Goal: Information Seeking & Learning: Find specific page/section

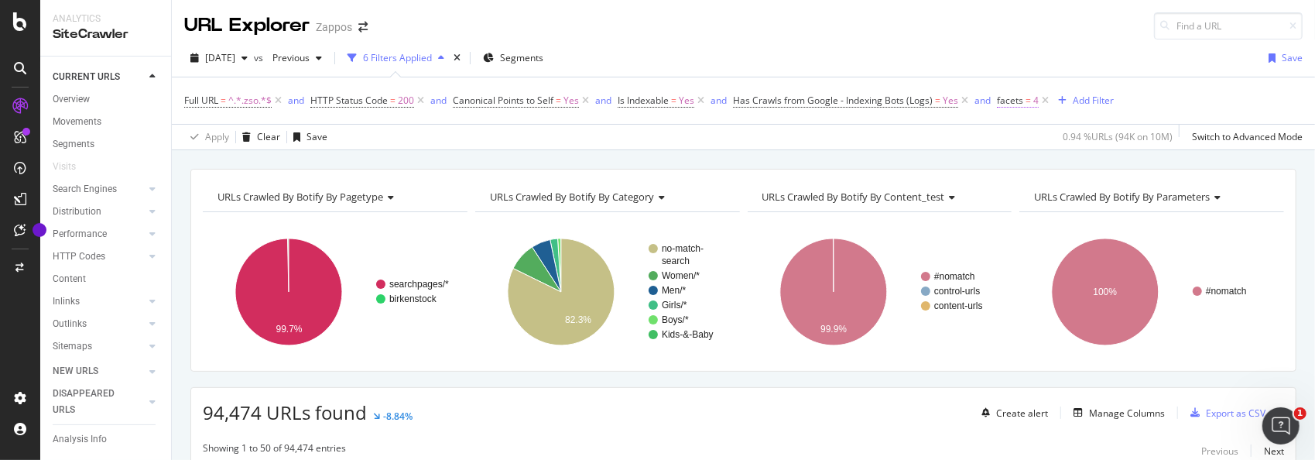
click at [1020, 102] on span "facets" at bounding box center [1010, 100] width 26 height 13
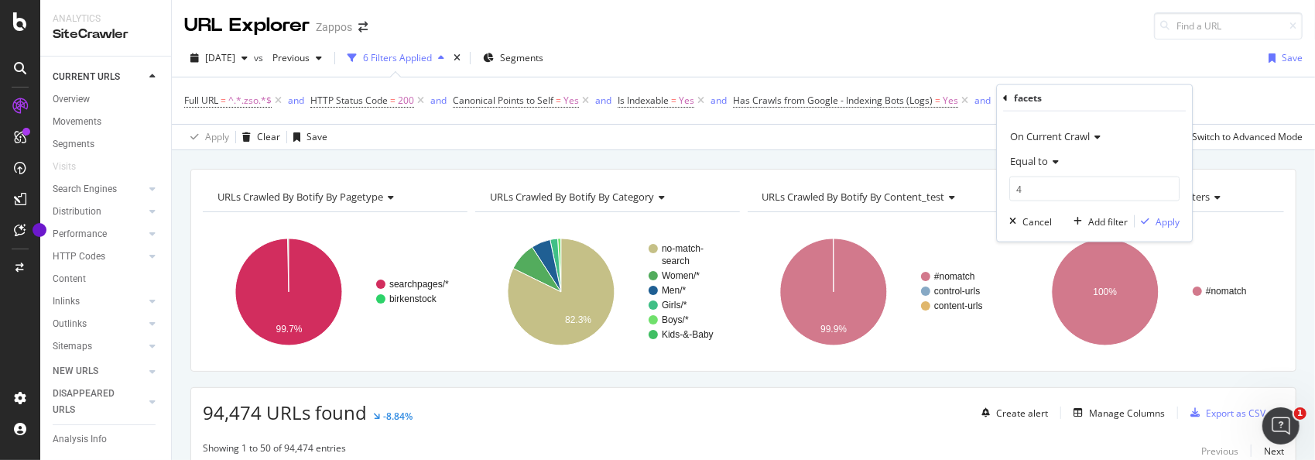
click at [1047, 158] on span "Equal to" at bounding box center [1029, 161] width 38 height 14
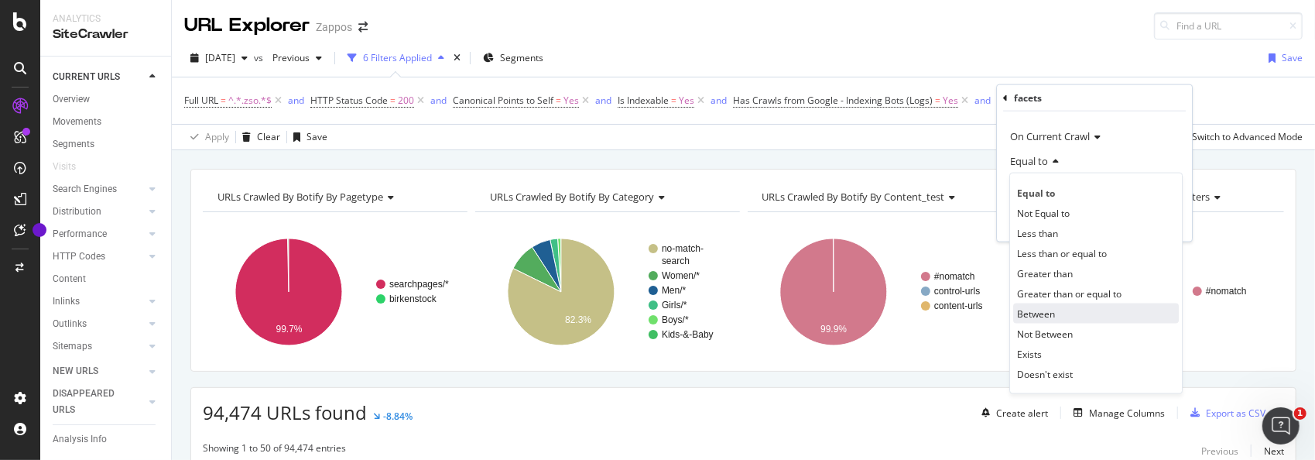
click at [1052, 317] on span "Between" at bounding box center [1036, 312] width 38 height 13
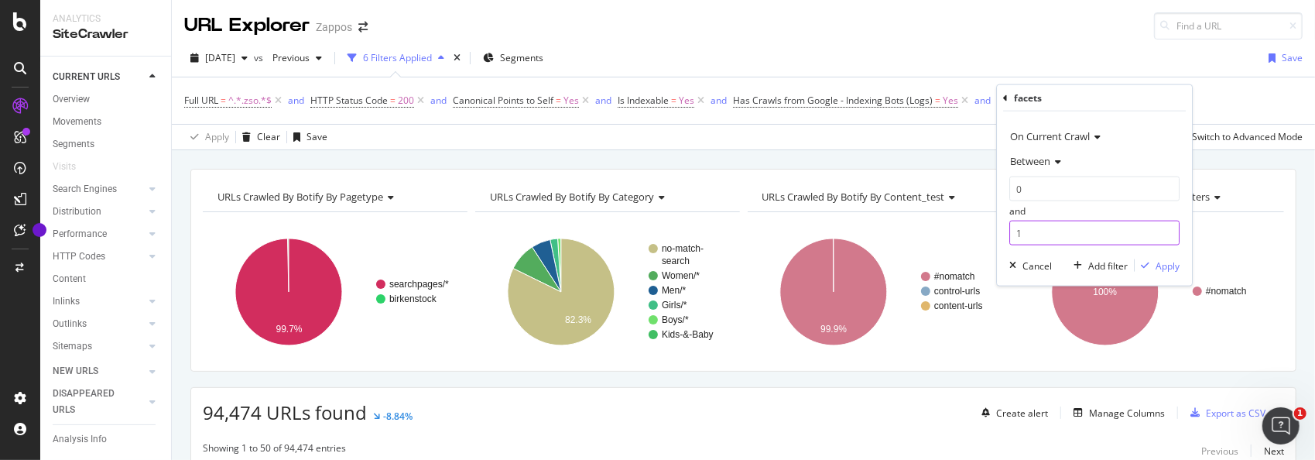
click at [1049, 231] on input "1" at bounding box center [1094, 233] width 170 height 25
type input "5"
click at [1171, 266] on div "Apply" at bounding box center [1167, 264] width 24 height 13
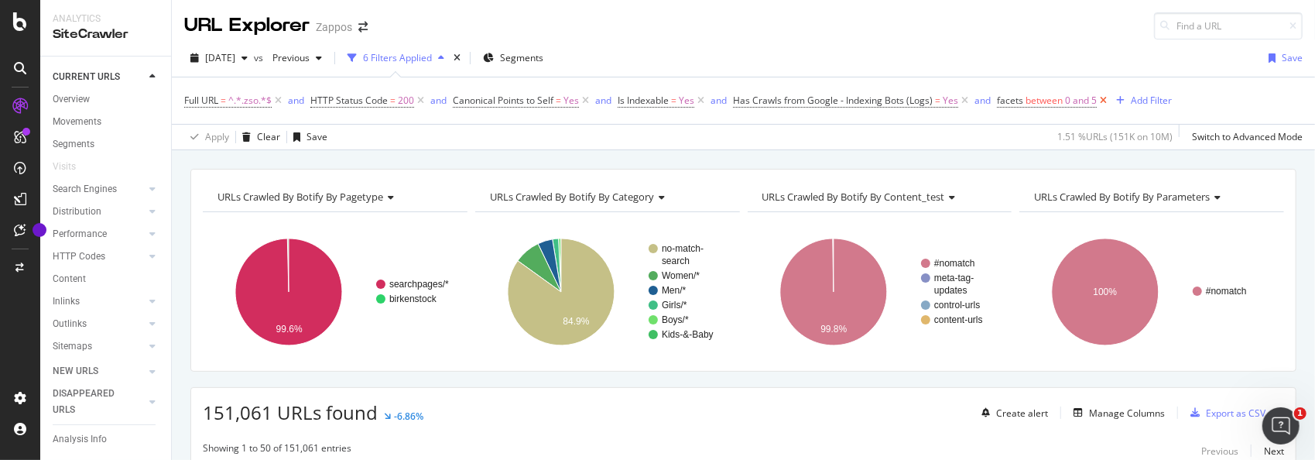
click at [1104, 101] on icon at bounding box center [1103, 100] width 13 height 15
click at [1003, 99] on div "Add Filter" at bounding box center [1012, 100] width 41 height 13
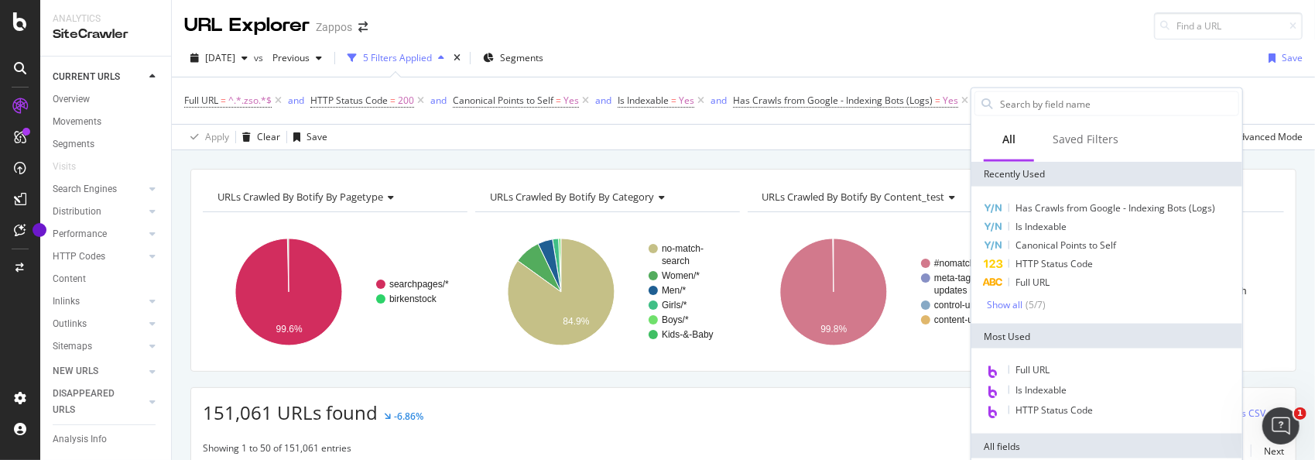
click at [1003, 99] on input "text" at bounding box center [1118, 103] width 240 height 23
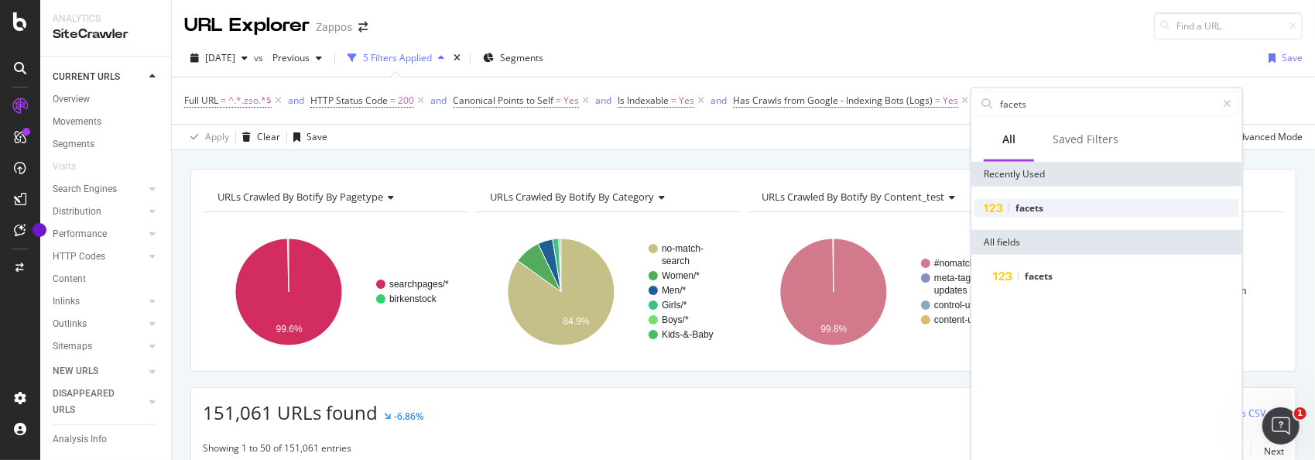
type input "facets"
click at [1033, 207] on span "facets" at bounding box center [1029, 207] width 28 height 13
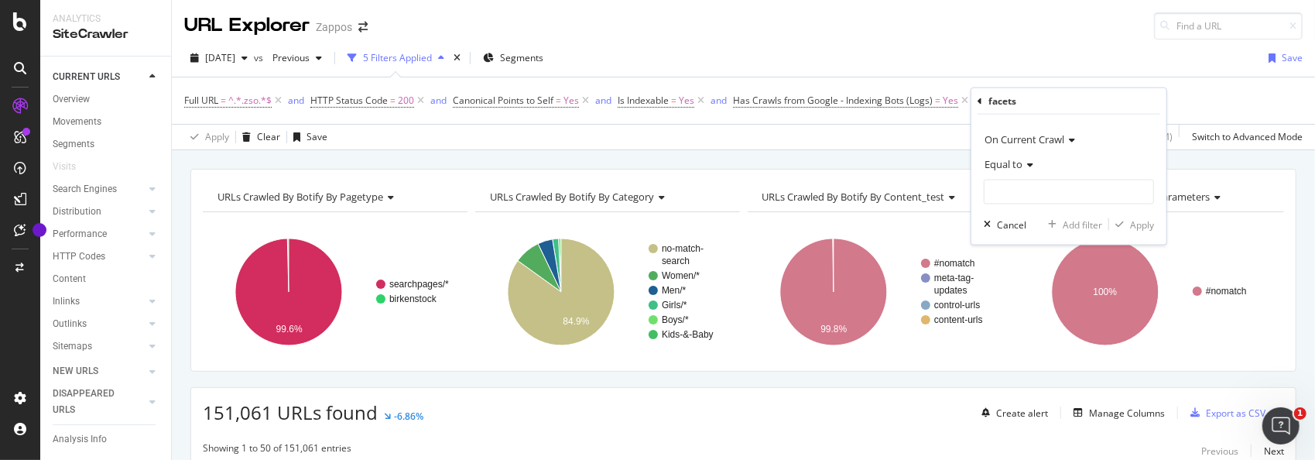
click at [1026, 163] on icon at bounding box center [1027, 164] width 11 height 9
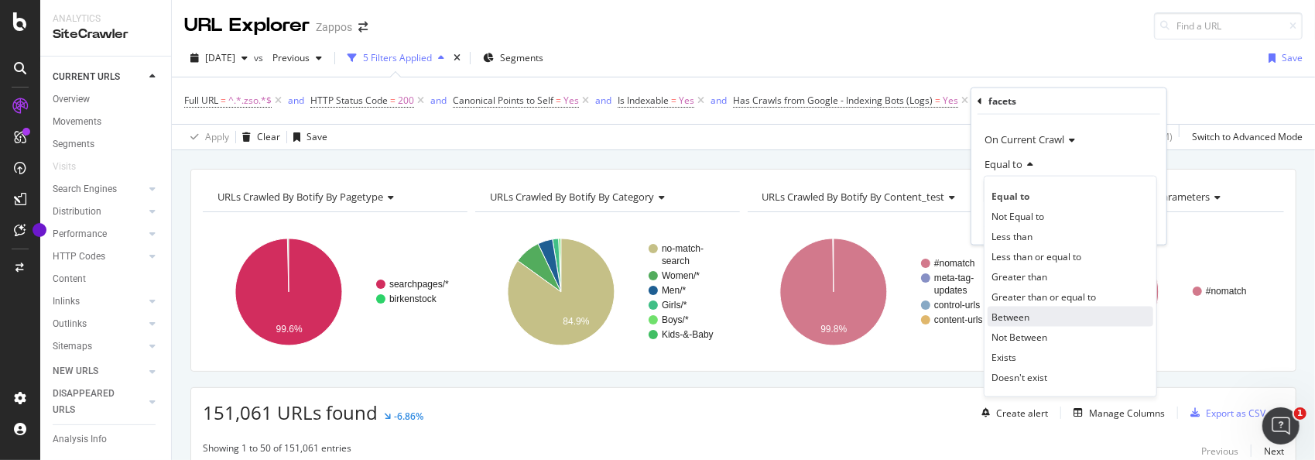
click at [1015, 314] on span "Between" at bounding box center [1010, 316] width 38 height 13
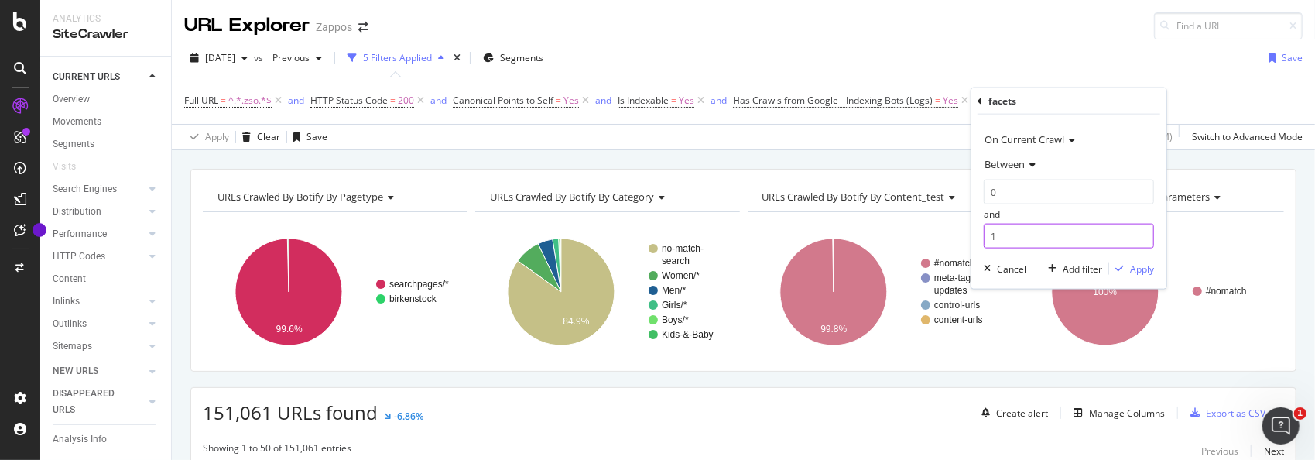
click at [1047, 237] on input "1" at bounding box center [1069, 236] width 170 height 25
type input "5"
click at [1141, 269] on div "Apply" at bounding box center [1142, 268] width 24 height 13
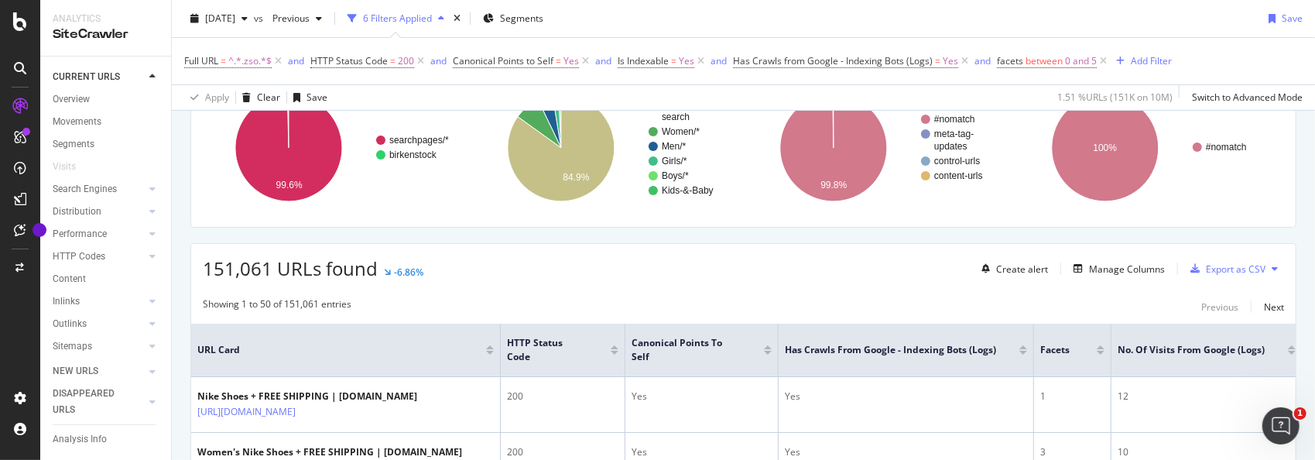
scroll to position [232, 0]
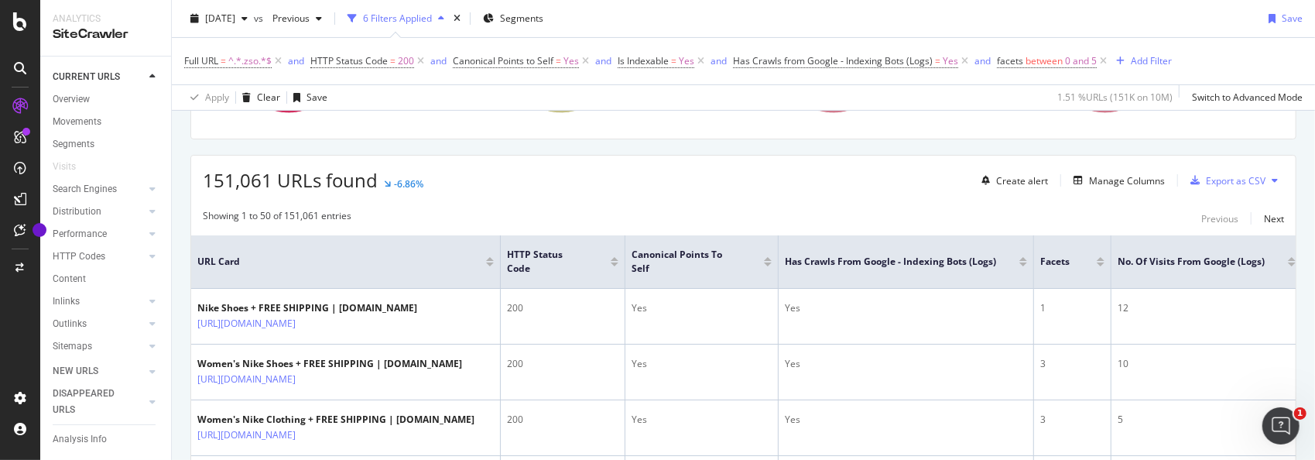
click at [1272, 176] on icon at bounding box center [1275, 180] width 6 height 9
click at [1213, 173] on span "Export XML Sitemaps" at bounding box center [1195, 180] width 91 height 14
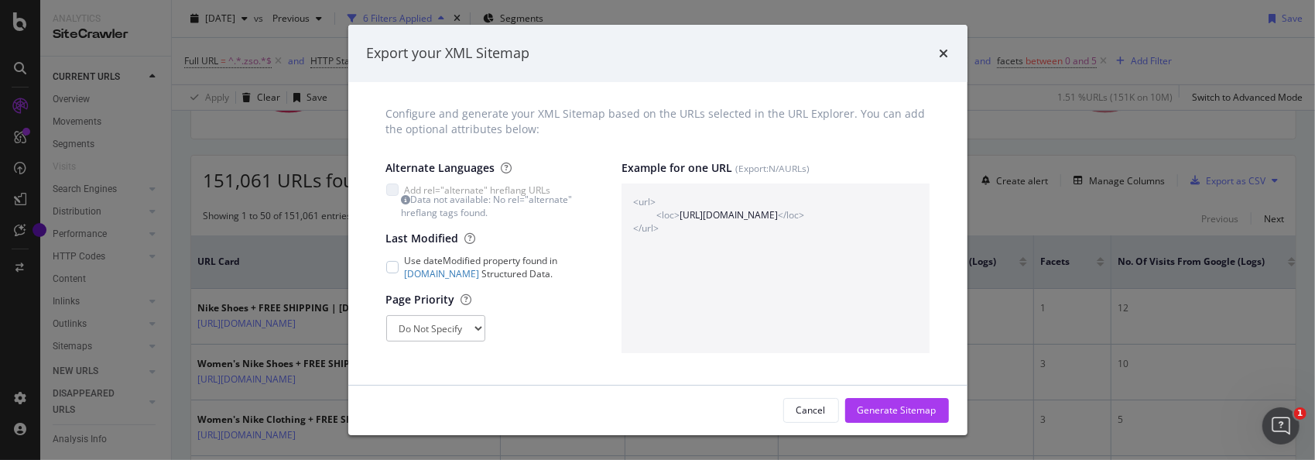
scroll to position [20, 0]
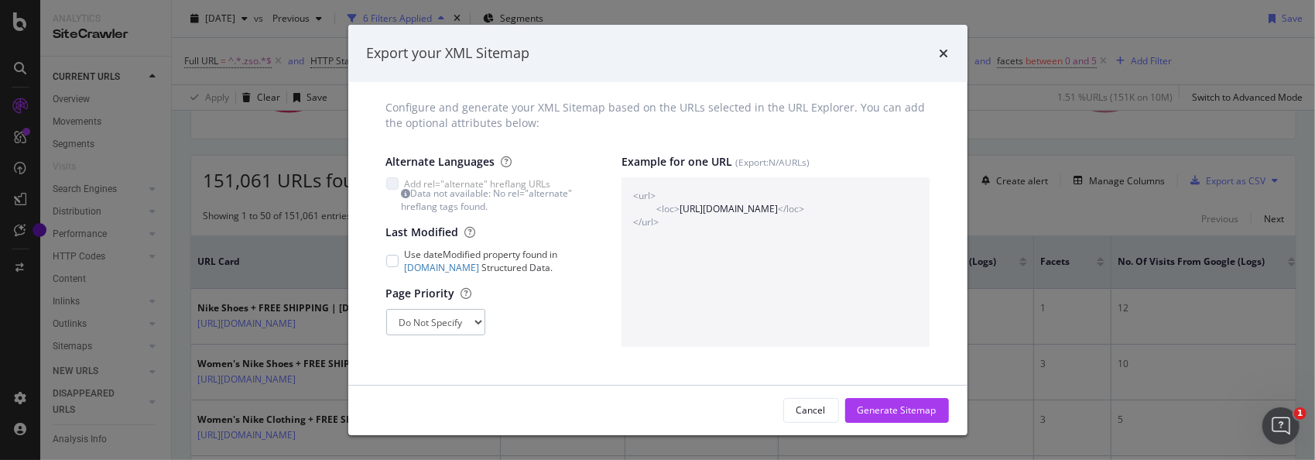
click at [473, 323] on select "Do Not Specify 0 0.1 0.2 0.3 0.4 0.5 0.6 0.7 0.8 0.9 1" at bounding box center [435, 322] width 99 height 26
click at [473, 322] on select "Do Not Specify 0 0.1 0.2 0.3 0.4 0.5 0.6 0.7 0.8 0.9 1" at bounding box center [435, 322] width 99 height 26
click at [528, 286] on div "Page Priority Do Not Specify 0 0.1 0.2 0.3 0.4 0.5 0.6 0.7 0.8 0.9 1" at bounding box center [488, 311] width 205 height 50
click at [886, 410] on div "Generate Sitemap" at bounding box center [896, 409] width 79 height 13
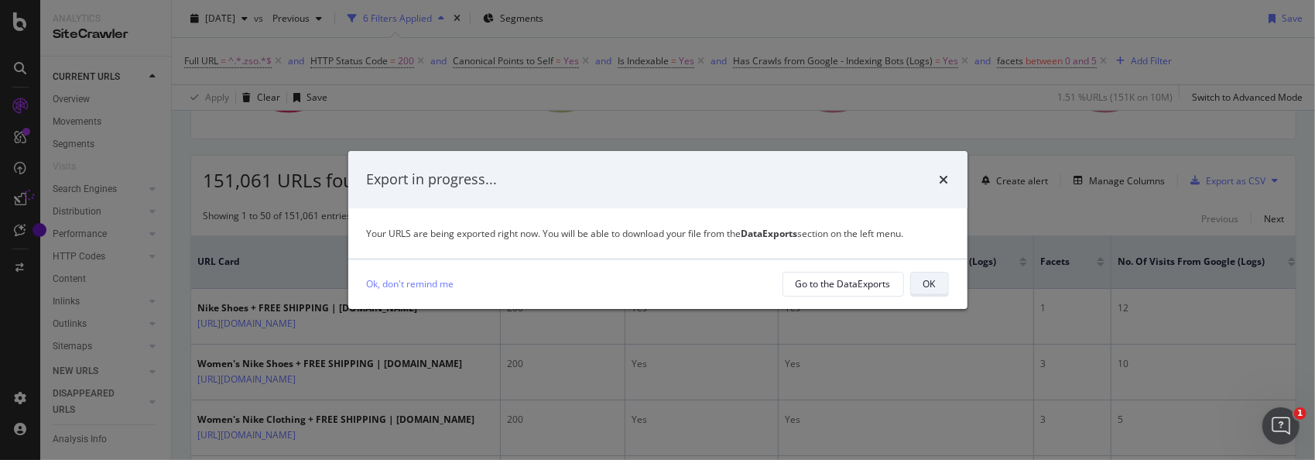
click at [929, 284] on div "OK" at bounding box center [929, 283] width 12 height 13
click at [809, 280] on div "Go to the DataExports" at bounding box center [843, 283] width 95 height 13
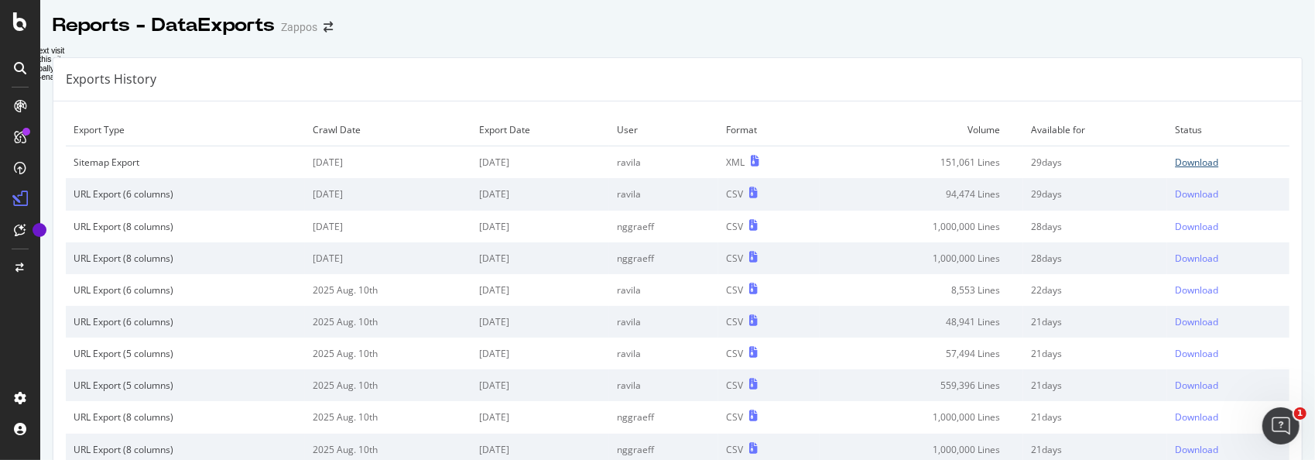
click at [1175, 163] on div "Download" at bounding box center [1196, 162] width 43 height 13
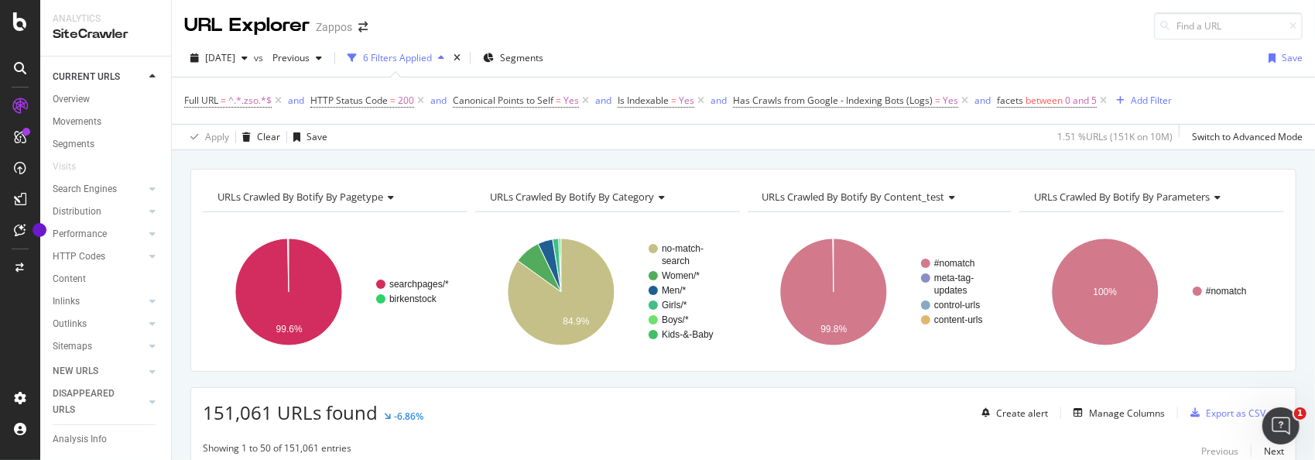
drag, startPoint x: 1104, startPoint y: 100, endPoint x: 1006, endPoint y: 142, distance: 106.4
click at [1104, 100] on icon at bounding box center [1103, 100] width 13 height 15
click at [223, 101] on span "=" at bounding box center [223, 100] width 5 height 13
click at [252, 164] on input ".zso" at bounding box center [271, 164] width 146 height 25
type input "?="
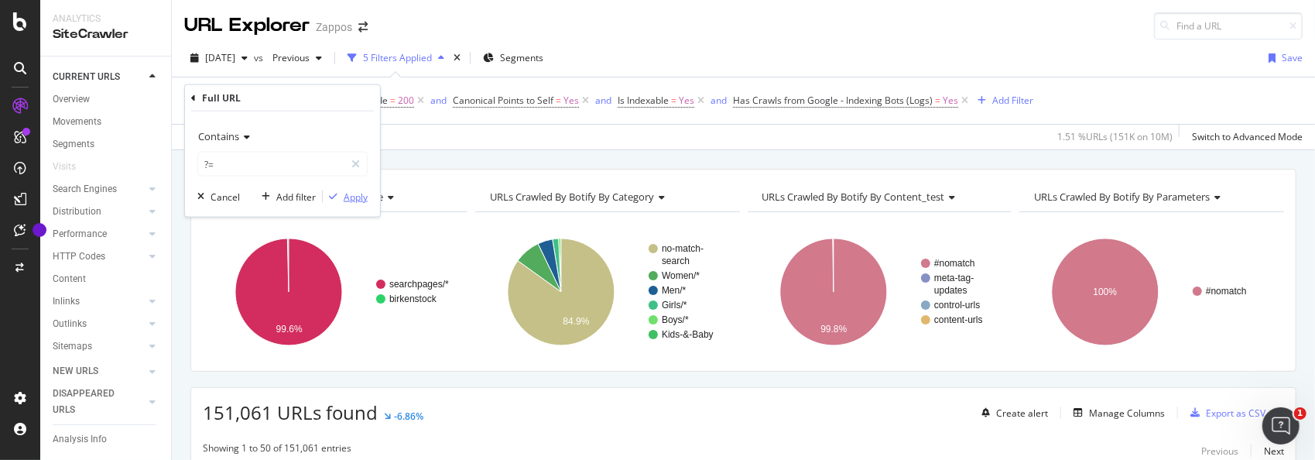
click at [348, 197] on div "Apply" at bounding box center [356, 196] width 24 height 13
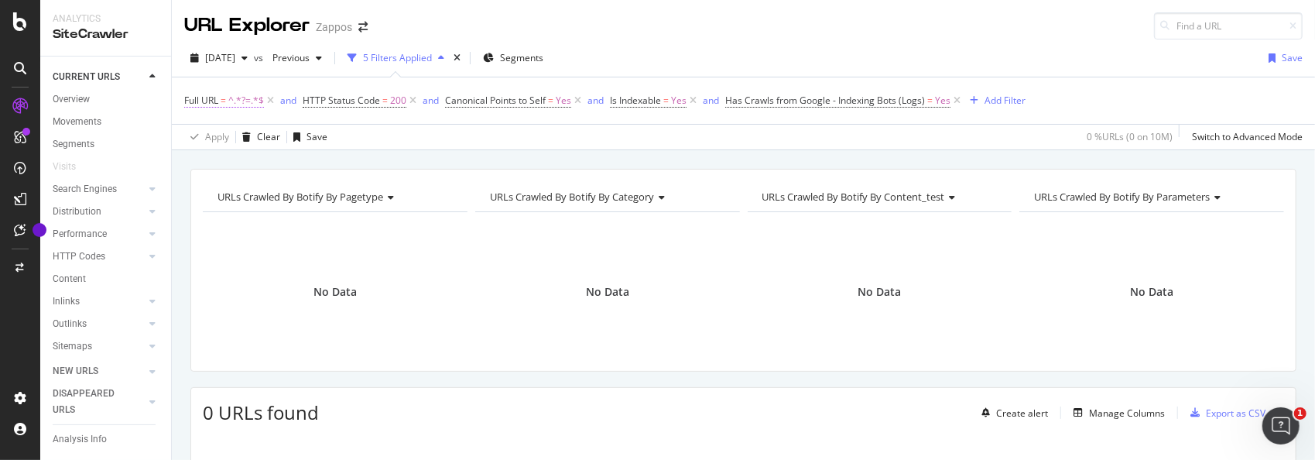
click at [232, 104] on span "^.*?=.*$" at bounding box center [246, 101] width 36 height 22
click at [232, 163] on input "?=" at bounding box center [271, 164] width 146 height 25
type input ".zso?"
click at [351, 200] on div "Apply" at bounding box center [356, 196] width 24 height 13
click at [706, 100] on icon at bounding box center [704, 100] width 13 height 15
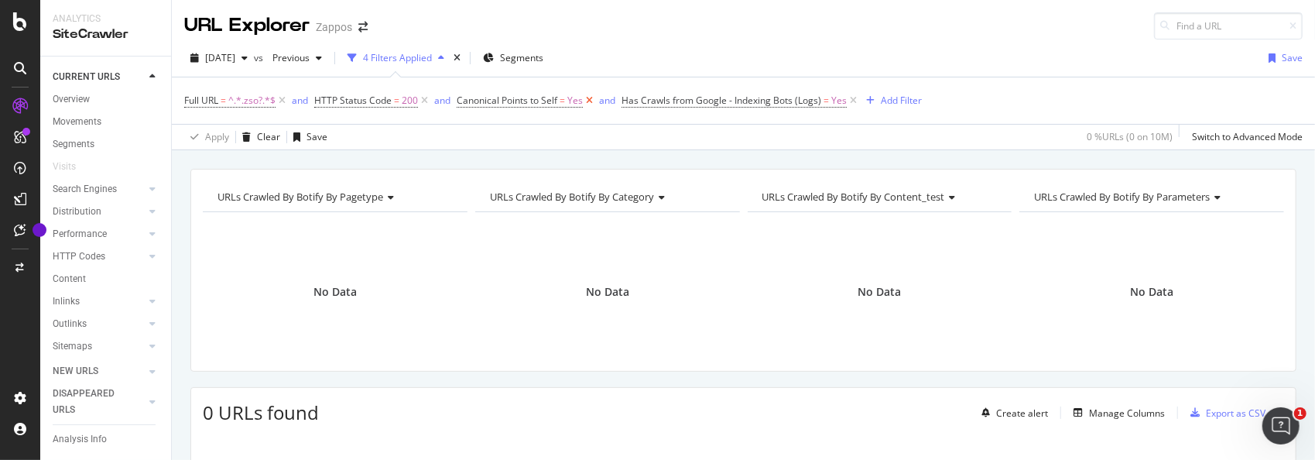
click at [588, 99] on icon at bounding box center [589, 100] width 13 height 15
click at [423, 101] on icon at bounding box center [424, 100] width 13 height 15
click at [546, 100] on icon at bounding box center [545, 100] width 13 height 15
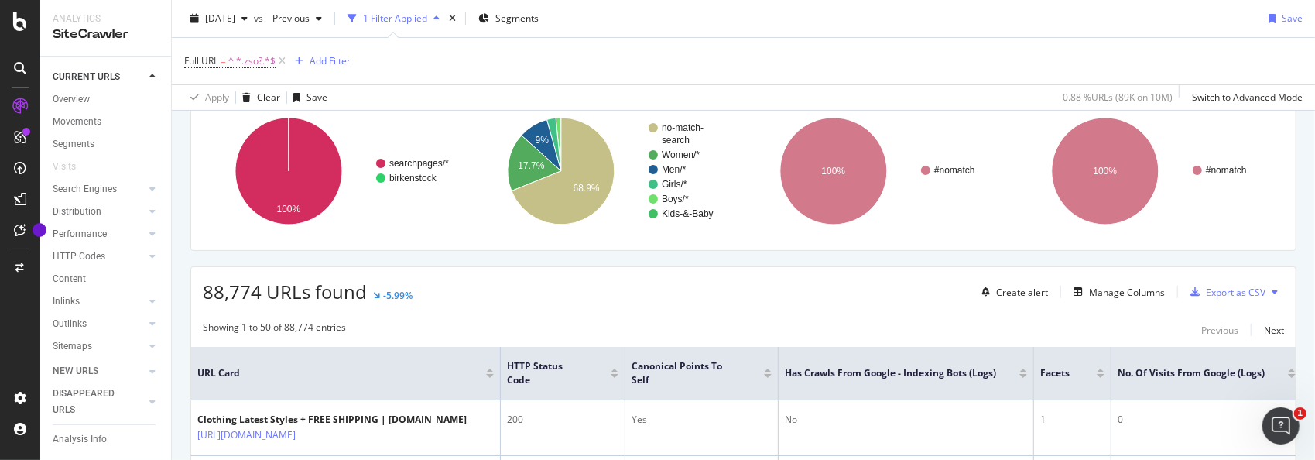
scroll to position [155, 0]
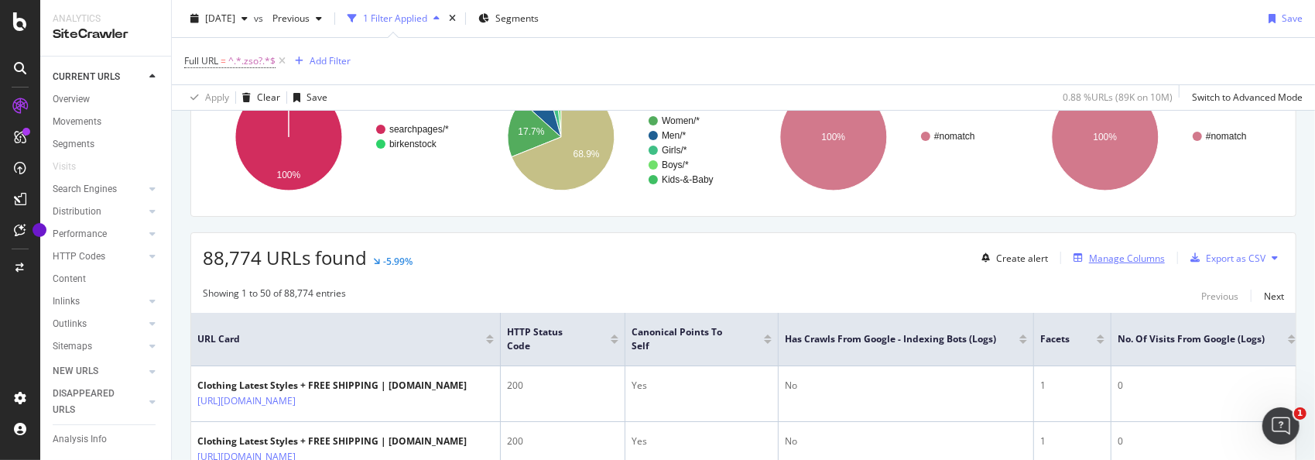
click at [1100, 252] on div "Manage Columns" at bounding box center [1127, 258] width 76 height 13
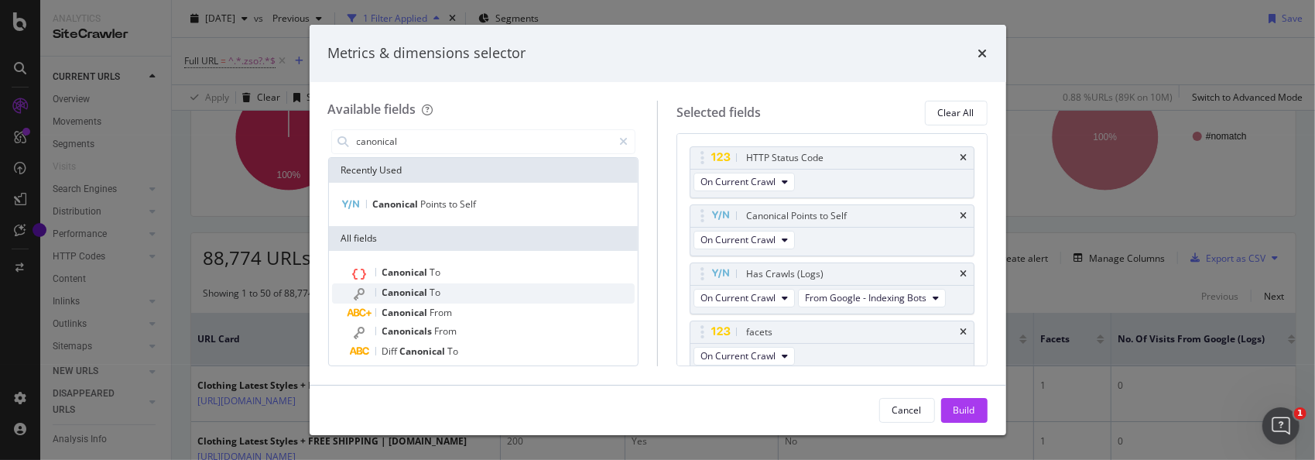
click at [419, 292] on span "Canonical" at bounding box center [406, 292] width 48 height 13
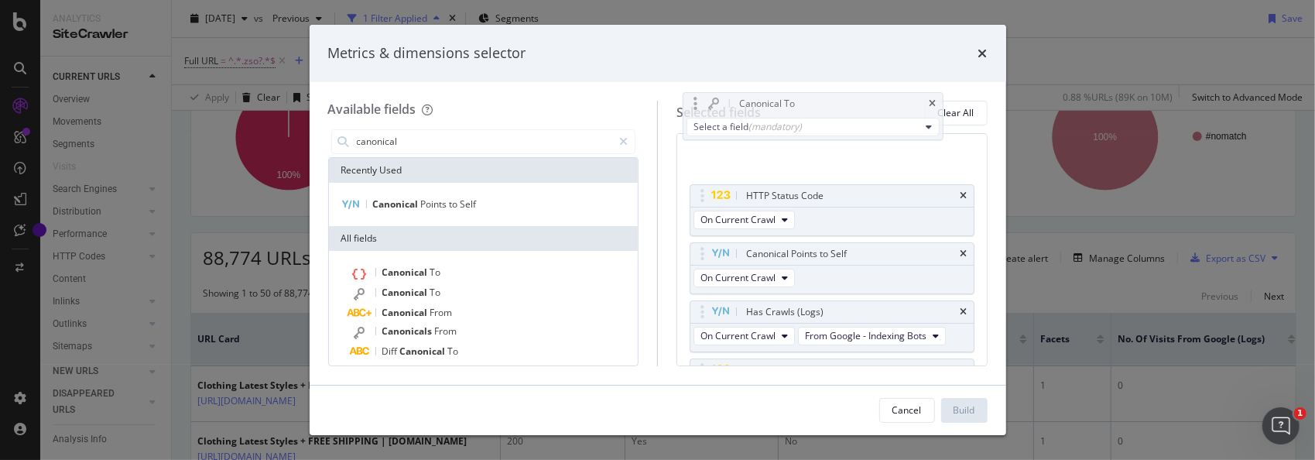
scroll to position [0, 0]
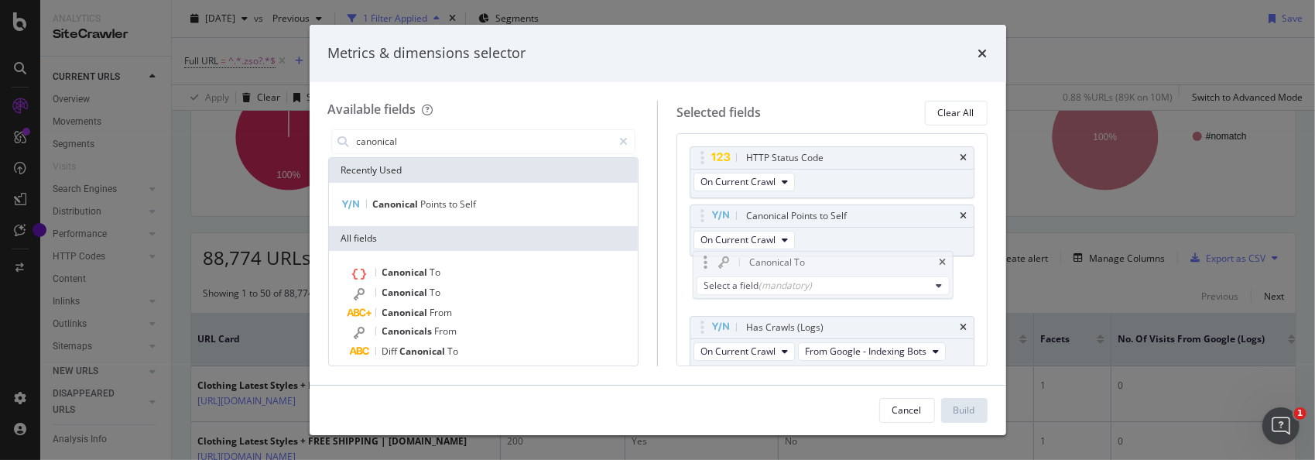
drag, startPoint x: 862, startPoint y: 276, endPoint x: 853, endPoint y: 267, distance: 12.6
click at [853, 267] on body "Analytics SiteCrawler CURRENT URLS Overview Movements Segments Visits Search En…" at bounding box center [657, 230] width 1315 height 460
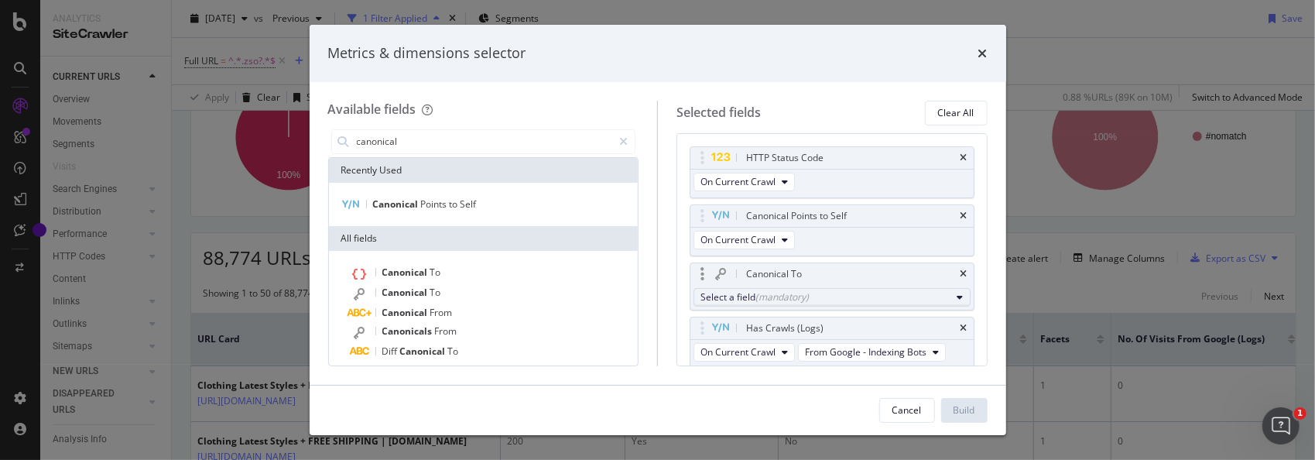
click at [943, 295] on button "Select a field (mandatory)" at bounding box center [831, 297] width 277 height 19
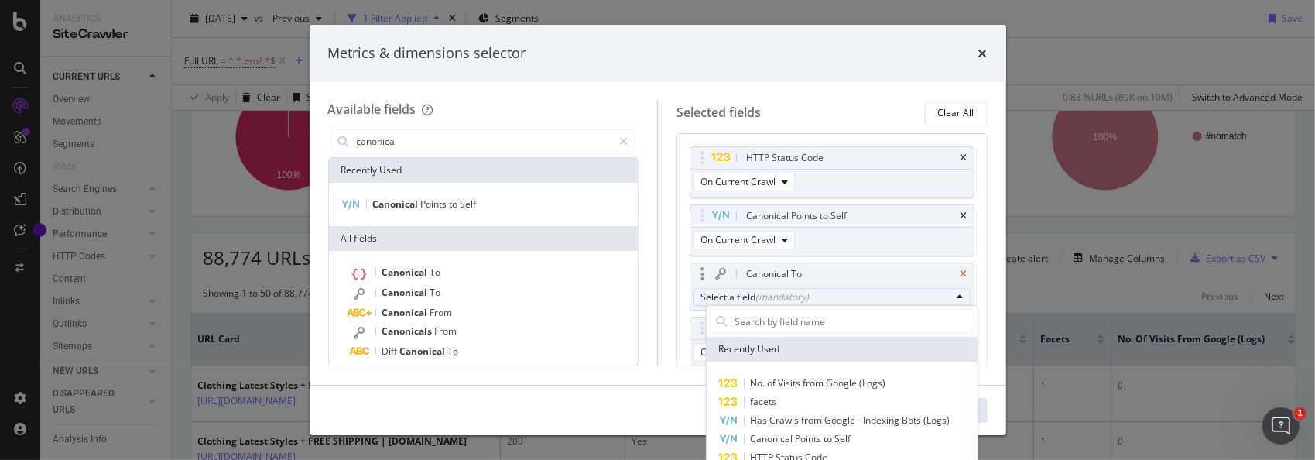
click at [960, 272] on icon "times" at bounding box center [963, 273] width 7 height 9
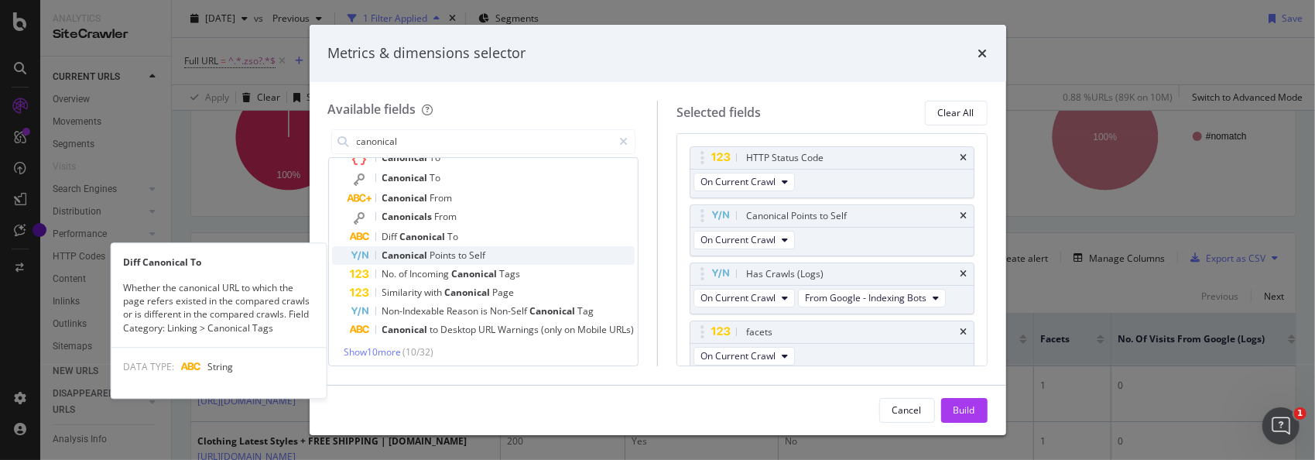
scroll to position [119, 0]
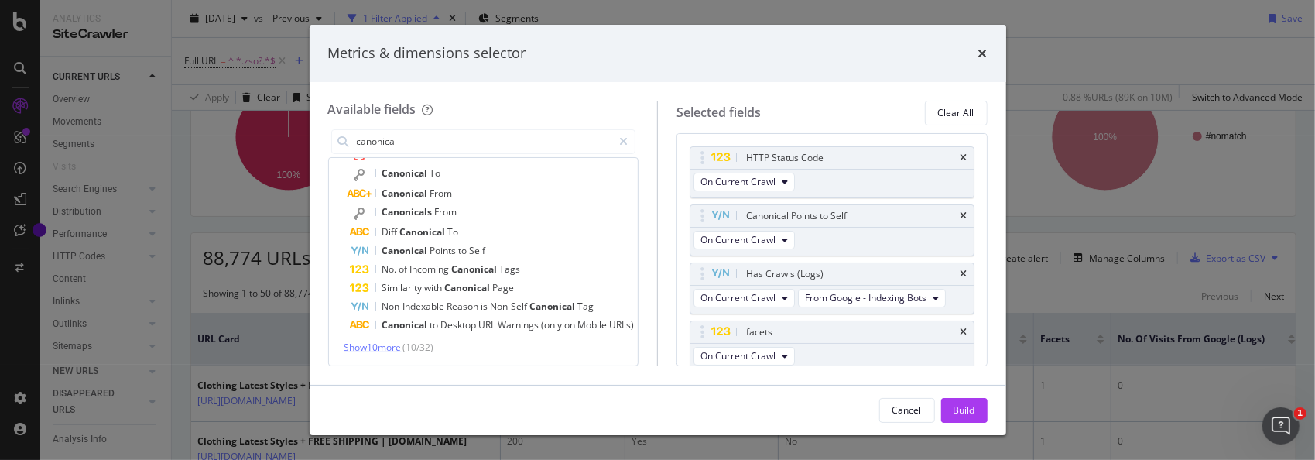
click at [388, 347] on span "Show 10 more" at bounding box center [372, 347] width 57 height 13
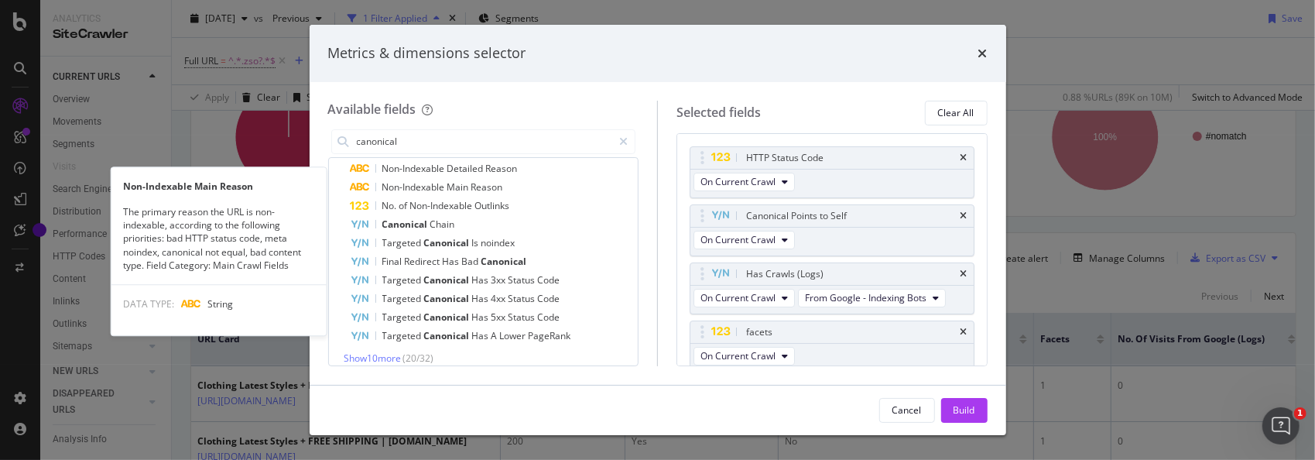
scroll to position [305, 0]
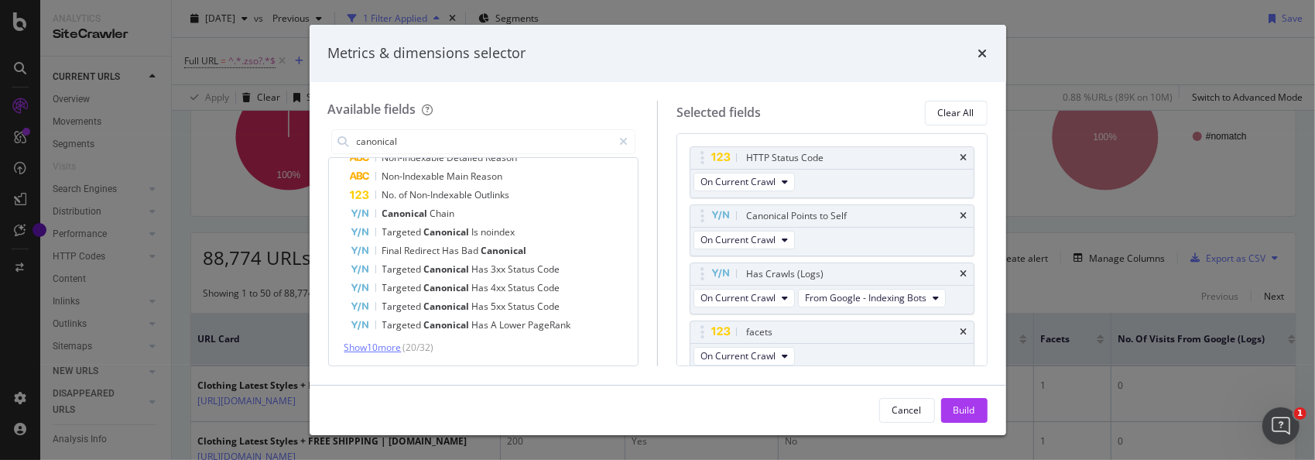
click at [398, 345] on span "Show 10 more" at bounding box center [372, 347] width 57 height 13
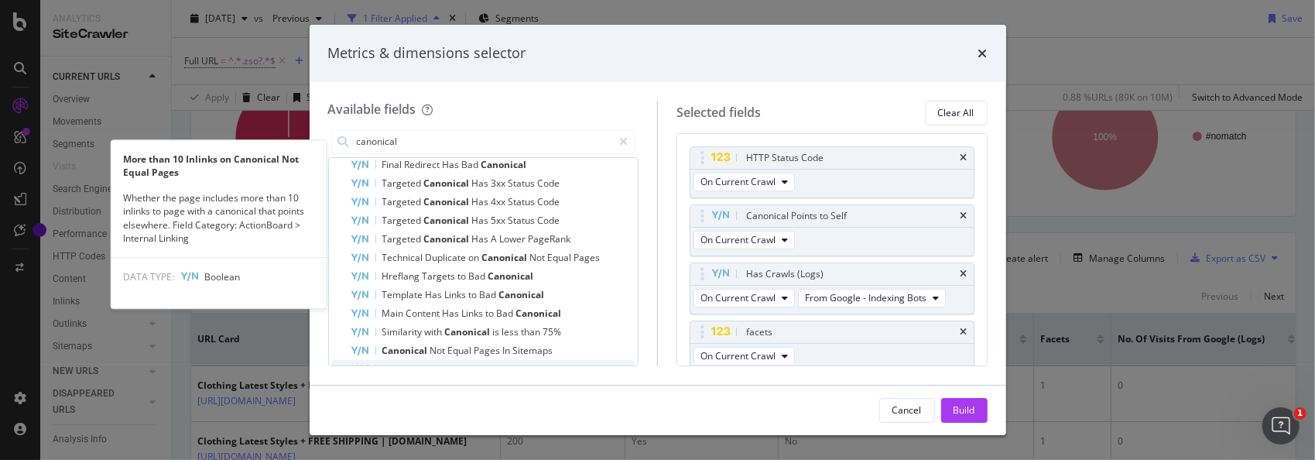
scroll to position [460, 0]
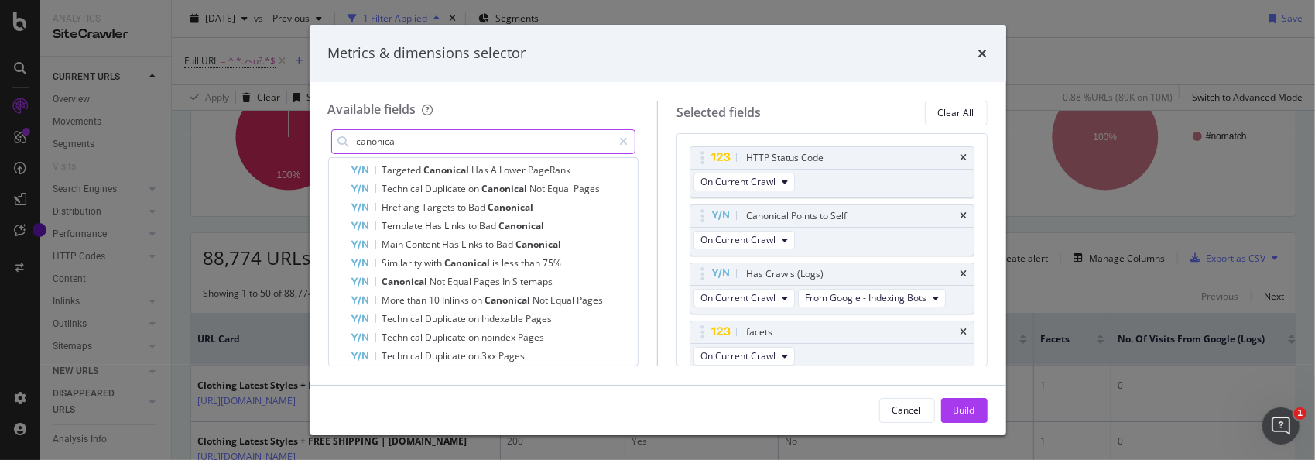
click at [441, 143] on input "canonical" at bounding box center [484, 141] width 258 height 23
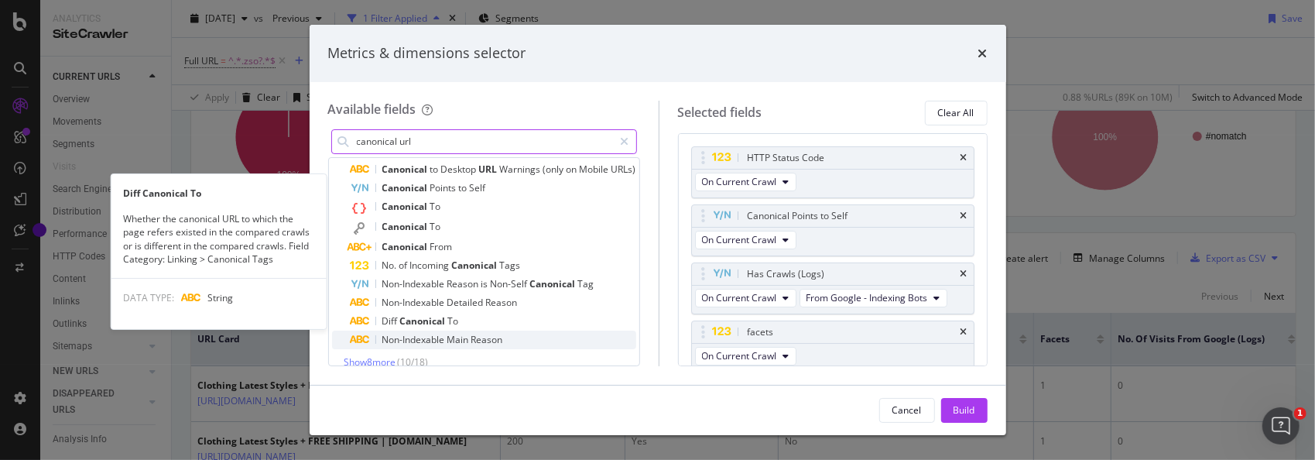
scroll to position [50, 0]
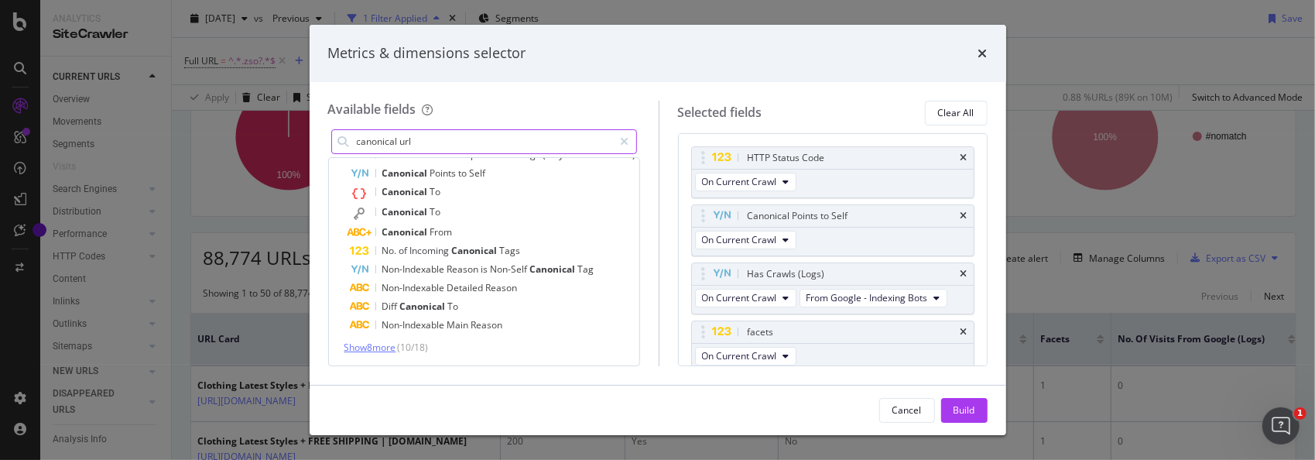
type input "canonical url"
click at [376, 347] on span "Show 8 more" at bounding box center [370, 347] width 52 height 13
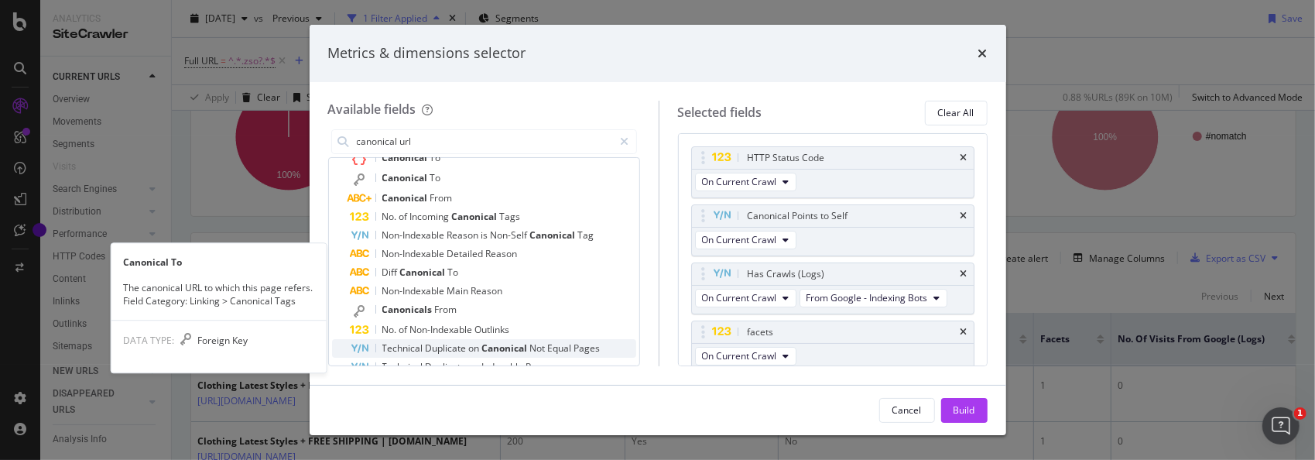
scroll to position [0, 0]
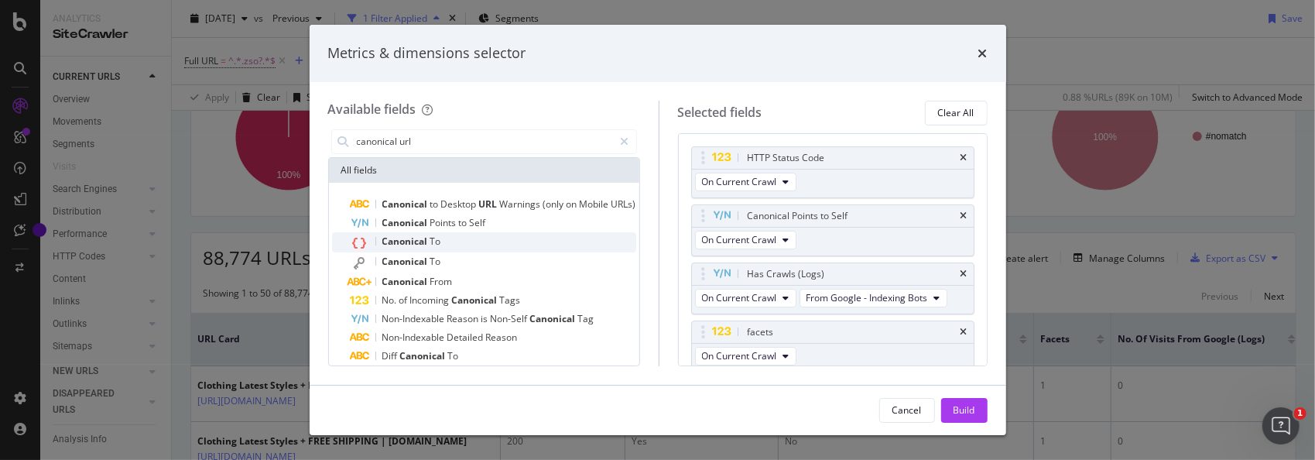
click at [410, 237] on span "Canonical" at bounding box center [406, 240] width 48 height 13
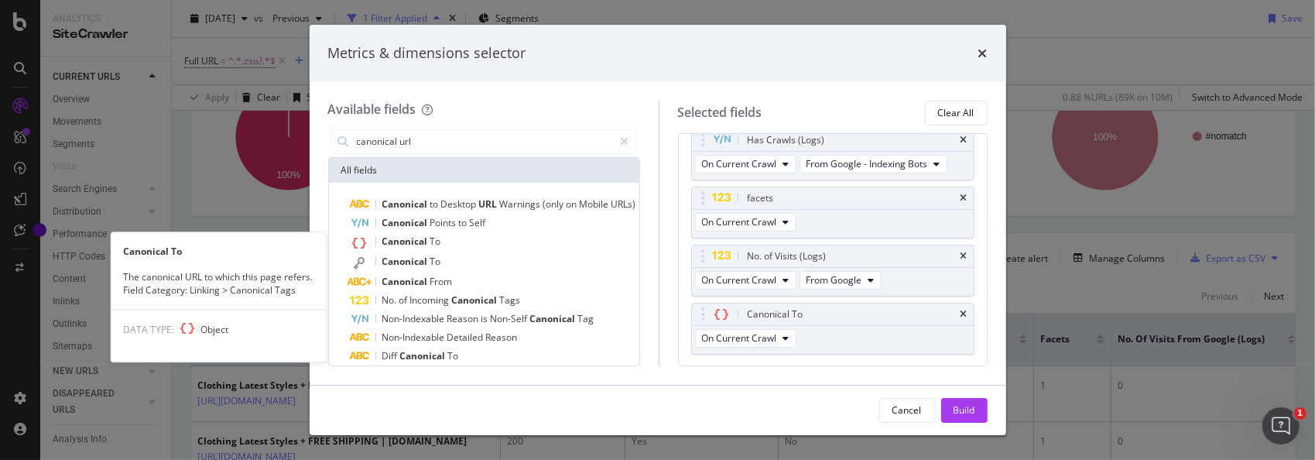
scroll to position [141, 0]
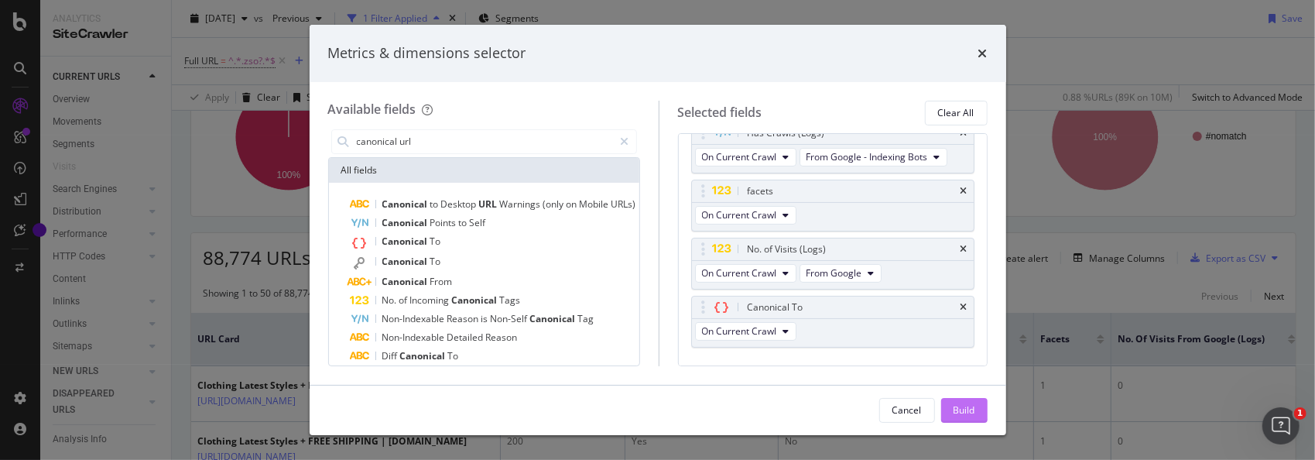
click at [971, 406] on div "Build" at bounding box center [964, 409] width 22 height 13
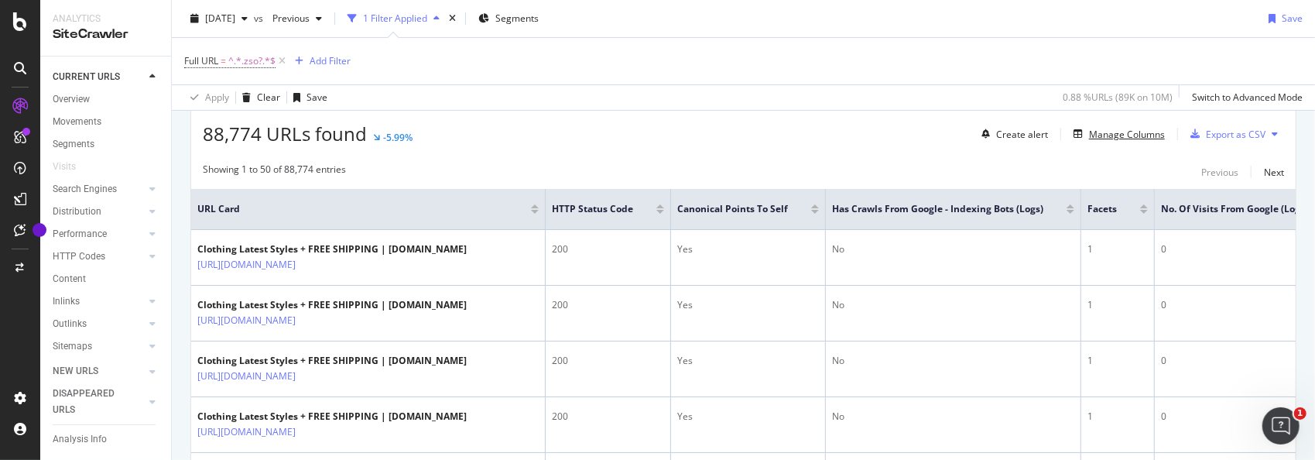
scroll to position [310, 0]
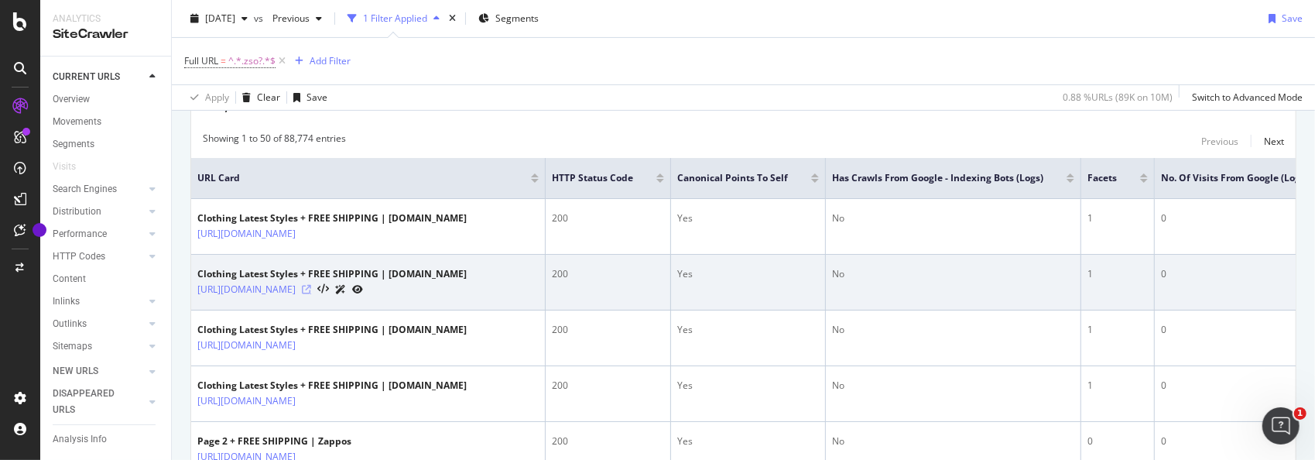
click at [311, 286] on icon at bounding box center [306, 289] width 9 height 9
